Goal: Task Accomplishment & Management: Complete application form

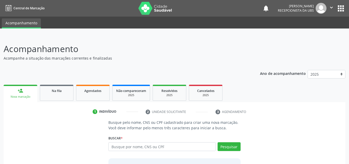
scroll to position [43, 0]
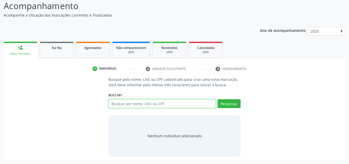
click at [174, 102] on input "text" at bounding box center [162, 103] width 107 height 9
type input "898006279059741"
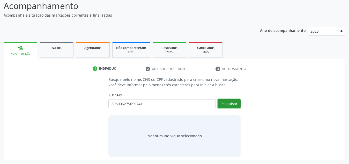
click at [233, 105] on button "Pesquisar" at bounding box center [229, 103] width 23 height 9
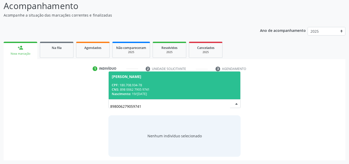
click at [178, 88] on div "CNS: 898 0062 7905 9741" at bounding box center [175, 89] width 126 height 4
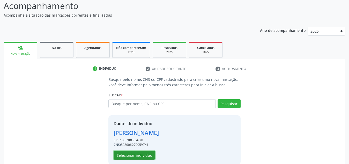
click at [138, 156] on button "Selecionar indivíduo" at bounding box center [134, 155] width 41 height 9
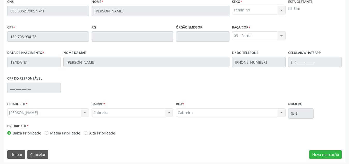
scroll to position [139, 0]
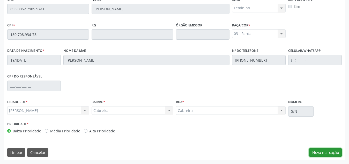
drag, startPoint x: 324, startPoint y: 148, endPoint x: 333, endPoint y: 150, distance: 9.5
click at [333, 150] on button "Nova marcação" at bounding box center [326, 152] width 33 height 9
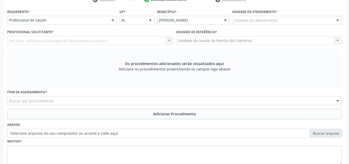
scroll to position [112, 0]
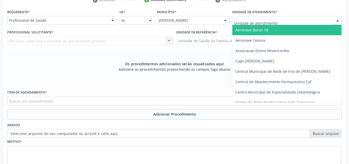
click at [283, 22] on div at bounding box center [287, 20] width 110 height 9
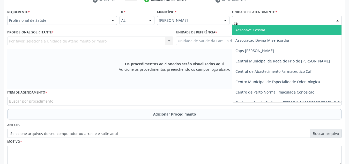
type input "cab"
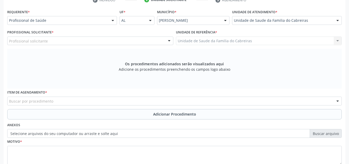
click at [133, 38] on div "Profissional solicitante Assistente Administrativo - [PERSON_NAME] Assistente […" at bounding box center [90, 41] width 166 height 9
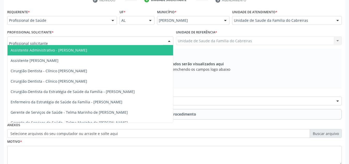
click at [133, 38] on div at bounding box center [90, 41] width 166 height 9
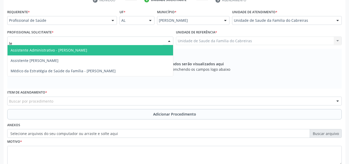
type input "let"
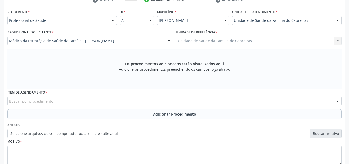
click at [100, 104] on div "Buscar por procedimento" at bounding box center [174, 101] width 335 height 9
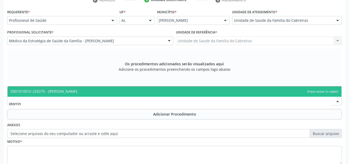
type input "otorrino"
click at [112, 94] on span "0301010072-225275 - [PERSON_NAME]" at bounding box center [175, 91] width 334 height 10
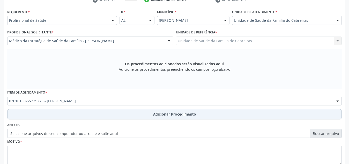
click at [120, 117] on button "Adicionar Procedimento" at bounding box center [174, 114] width 335 height 10
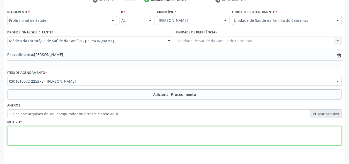
click at [95, 139] on textarea at bounding box center [174, 136] width 335 height 20
type textarea "Doenças crônicas das amígdalas e das adenóides"
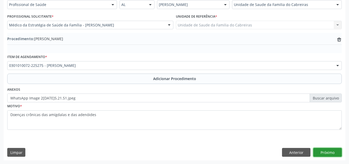
click at [327, 154] on button "Próximo" at bounding box center [328, 152] width 28 height 9
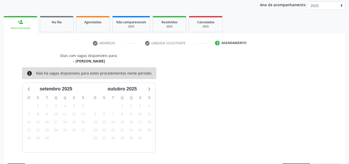
scroll to position [84, 0]
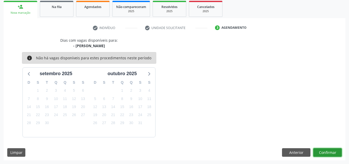
click at [326, 153] on button "Confirmar" at bounding box center [328, 152] width 28 height 9
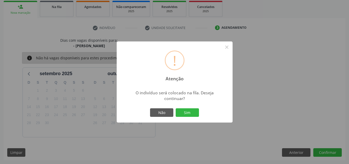
click at [176, 108] on button "Sim" at bounding box center [187, 112] width 23 height 9
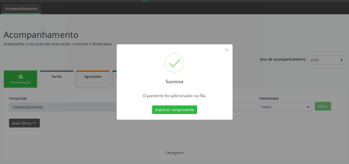
scroll to position [14, 0]
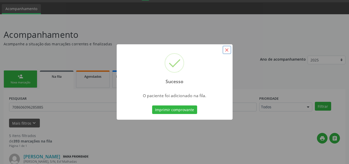
click at [229, 47] on button "×" at bounding box center [227, 50] width 9 height 9
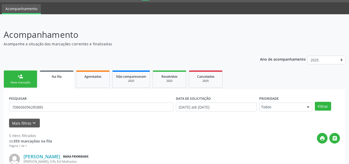
click at [26, 76] on link "person_add Nova marcação" at bounding box center [21, 78] width 34 height 17
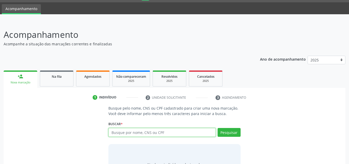
click at [121, 133] on input "text" at bounding box center [162, 132] width 107 height 9
type input "7"
type input "898005930778932"
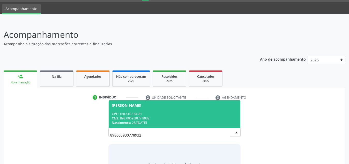
click at [151, 116] on div "CNS: 898 0059 3077 8932" at bounding box center [175, 118] width 126 height 4
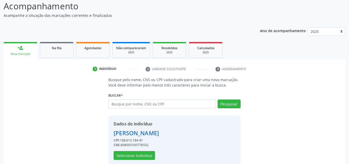
scroll to position [43, 0]
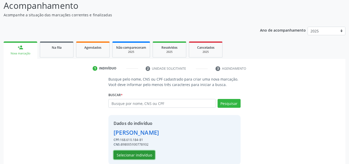
click at [144, 154] on button "Selecionar indivíduo" at bounding box center [134, 154] width 41 height 9
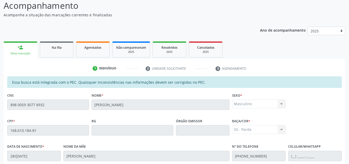
scroll to position [139, 0]
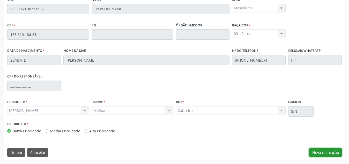
click at [324, 150] on button "Nova marcação" at bounding box center [326, 152] width 33 height 9
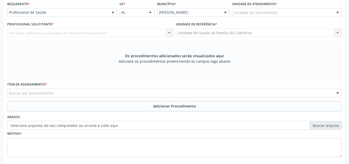
scroll to position [119, 0]
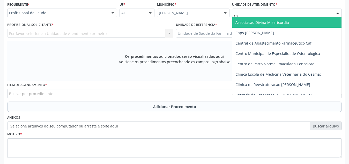
type input "cab"
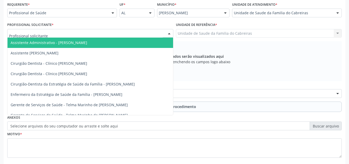
click at [98, 34] on div at bounding box center [90, 33] width 166 height 9
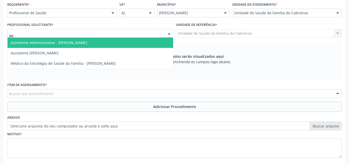
type input "leti"
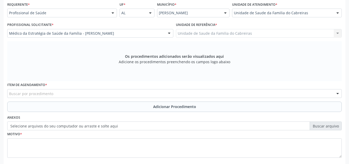
click at [67, 95] on div "Buscar por procedimento" at bounding box center [174, 93] width 335 height 9
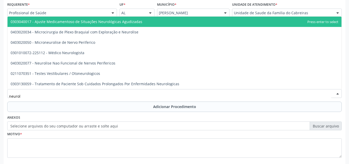
type input "neurolo"
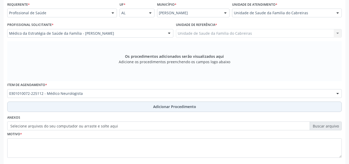
click at [66, 105] on button "Adicionar Procedimento" at bounding box center [174, 107] width 335 height 10
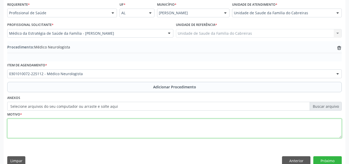
click at [55, 132] on textarea at bounding box center [174, 129] width 335 height 20
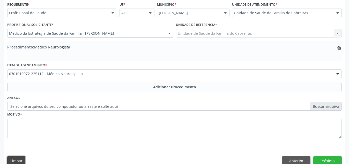
scroll to position [120, 0]
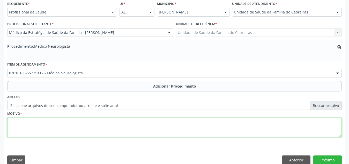
click at [55, 132] on textarea at bounding box center [174, 128] width 335 height 20
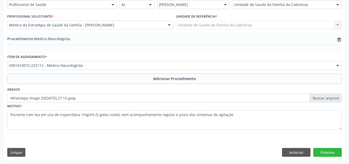
click at [223, 143] on div "Requerente * Profissional de Saúde Profissional de Saúde Paciente Nenhum result…" at bounding box center [175, 76] width 342 height 168
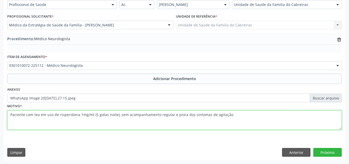
click at [10, 117] on textarea "Paciente com tea em uso de risperidona 1mg/ml (5 gotas noite), sem acompanhamen…" at bounding box center [174, 120] width 335 height 20
type textarea "CRIANÇA; Paciente com tea em uso de risperidona 1mg/ml (5 gotas noite), sem aco…"
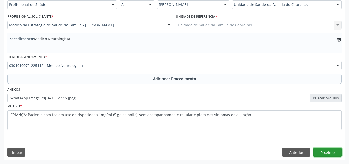
click at [321, 154] on button "Próximo" at bounding box center [328, 152] width 28 height 9
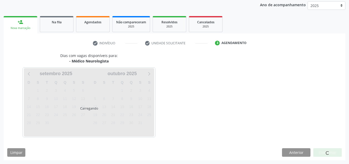
click at [320, 151] on div at bounding box center [328, 152] width 28 height 9
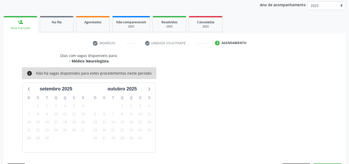
scroll to position [84, 0]
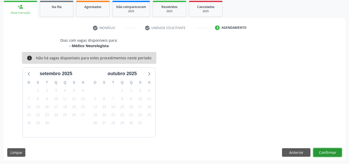
click at [320, 151] on button "Confirmar" at bounding box center [328, 152] width 28 height 9
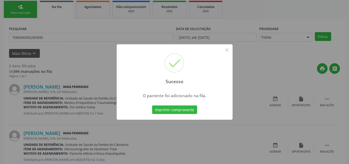
scroll to position [14, 0]
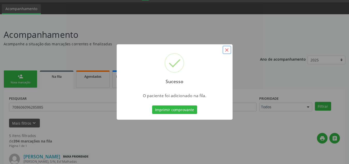
click at [228, 48] on button "×" at bounding box center [227, 50] width 9 height 9
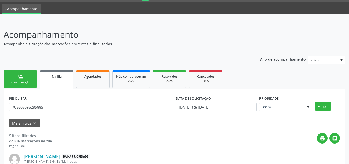
click at [28, 80] on link "person_add Nova marcação" at bounding box center [21, 78] width 34 height 17
